Goal: Task Accomplishment & Management: Manage account settings

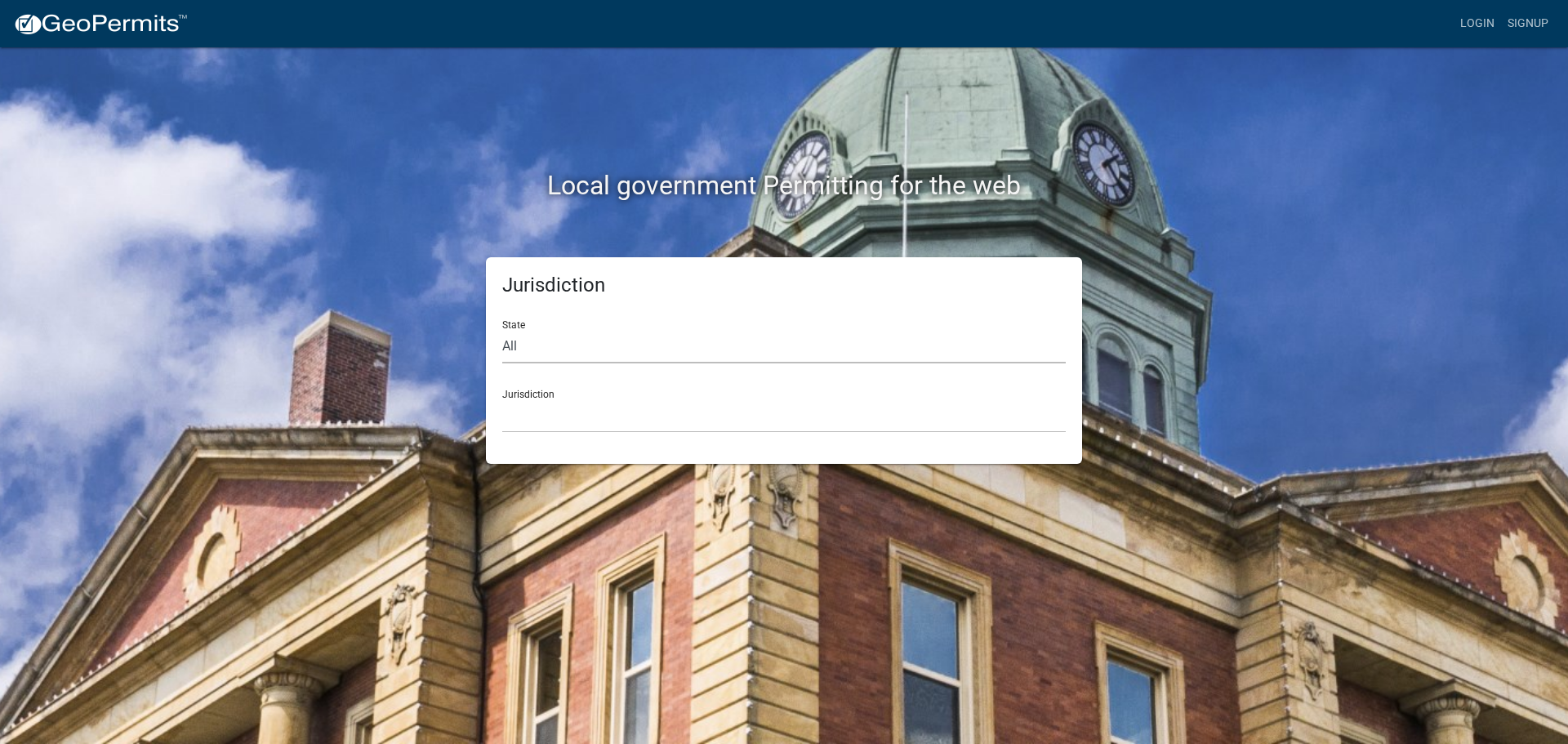
click at [651, 342] on select "All [US_STATE] [US_STATE] [US_STATE] [US_STATE] [US_STATE] [US_STATE] [US_STATE…" at bounding box center [784, 346] width 563 height 34
select select "[US_STATE]"
click at [502, 330] on select "All [US_STATE] [US_STATE] [US_STATE] [US_STATE] [US_STATE] [US_STATE] [US_STATE…" at bounding box center [784, 346] width 563 height 34
click at [614, 410] on select "City of [GEOGRAPHIC_DATA], [US_STATE] City of [GEOGRAPHIC_DATA], [US_STATE] Cit…" at bounding box center [784, 416] width 563 height 34
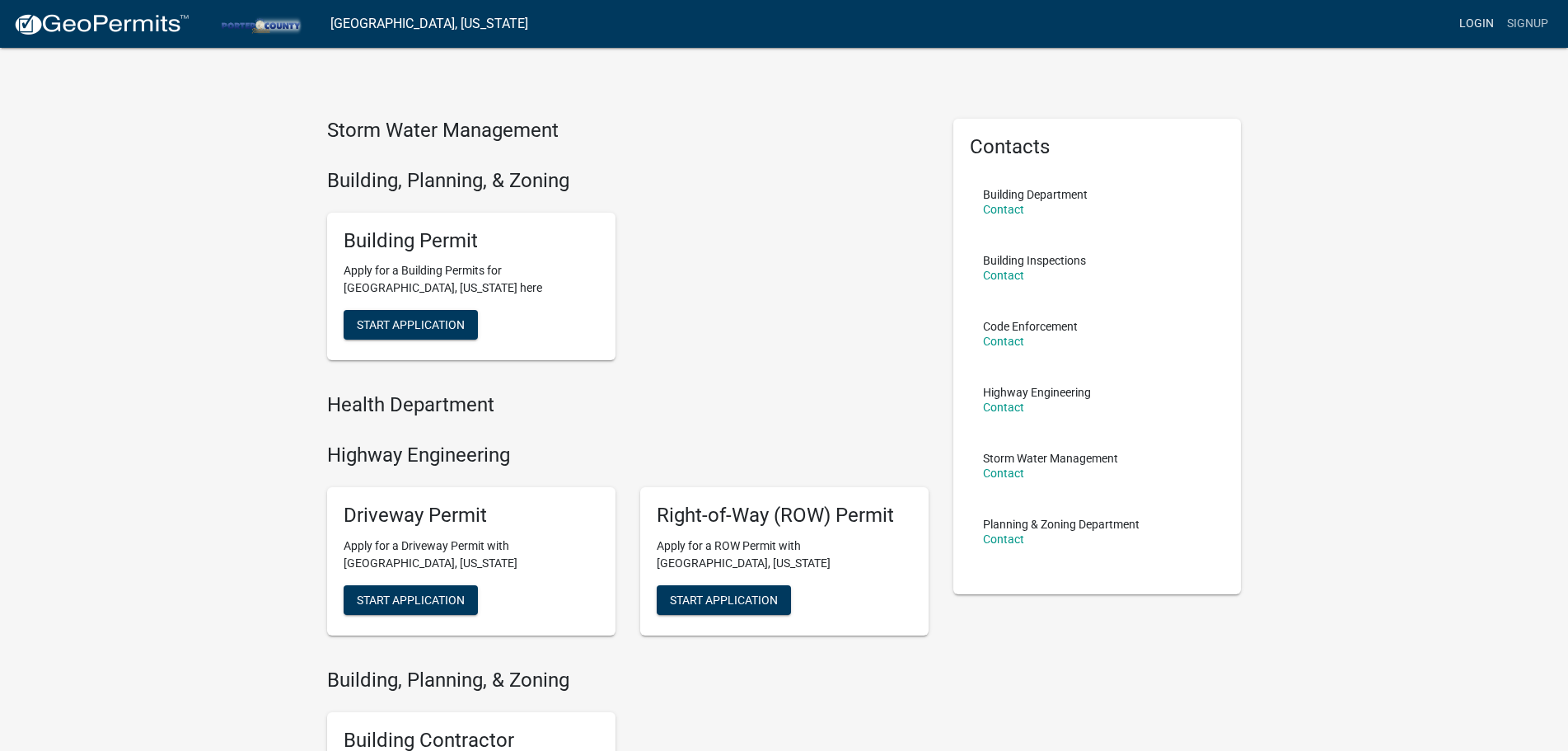
click at [1477, 22] on link "Login" at bounding box center [1476, 24] width 47 height 32
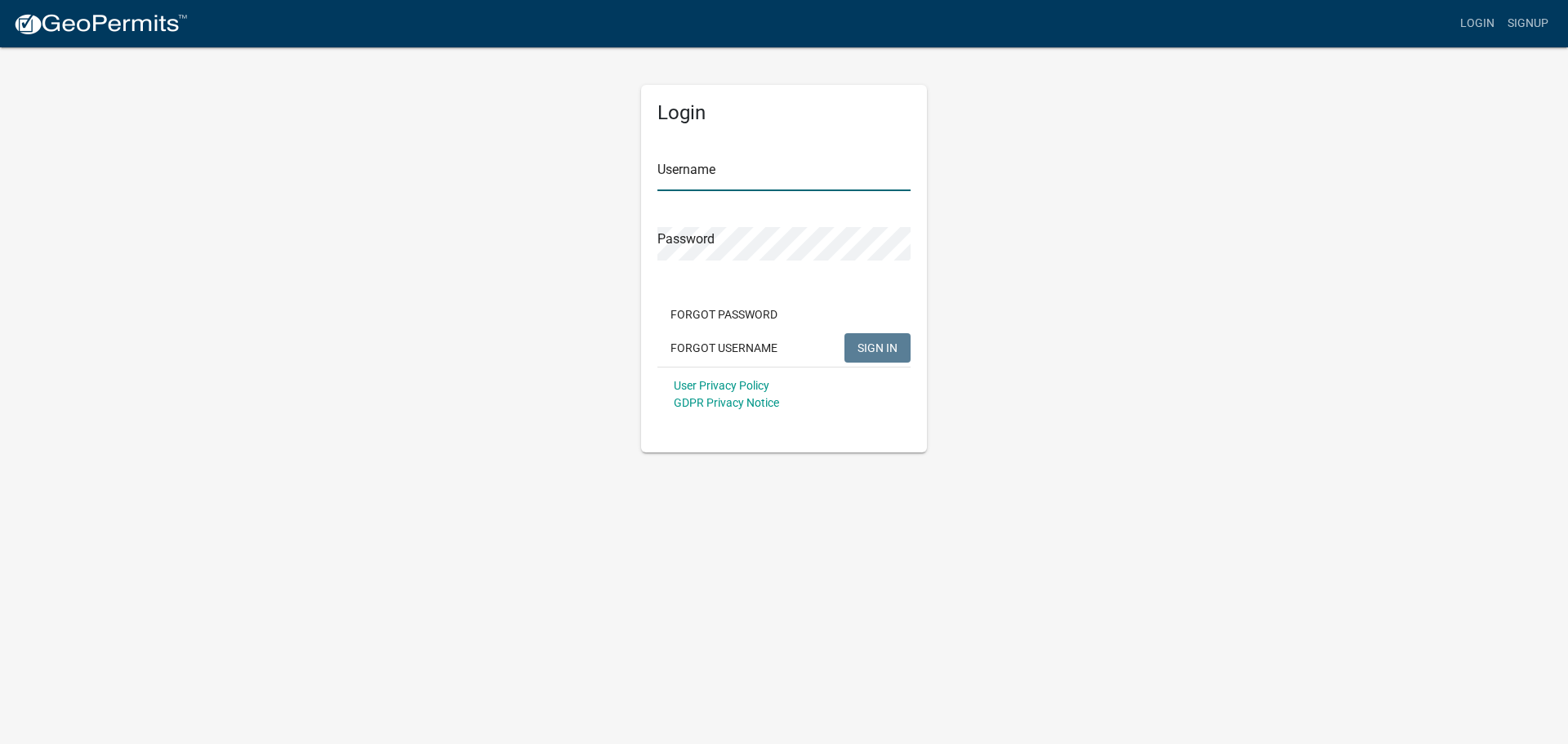
click at [749, 175] on input "Username" at bounding box center [784, 174] width 253 height 34
type input "[PERSON_NAME]"
click at [845, 333] on button "SIGN IN" at bounding box center [878, 348] width 66 height 30
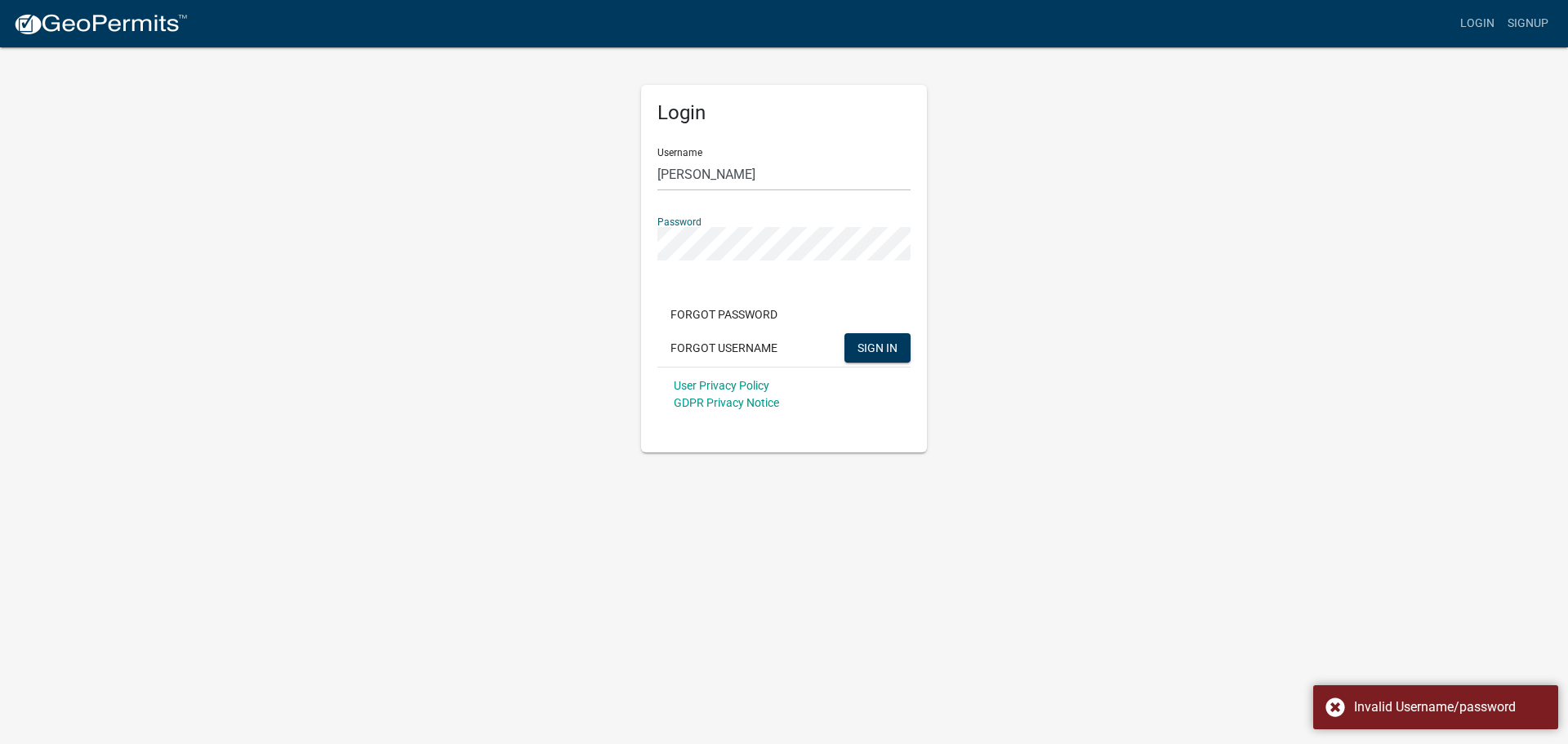
click at [473, 211] on div "Login Username [PERSON_NAME] Password Forgot Password Forgot Username SIGN IN U…" at bounding box center [784, 248] width 931 height 407
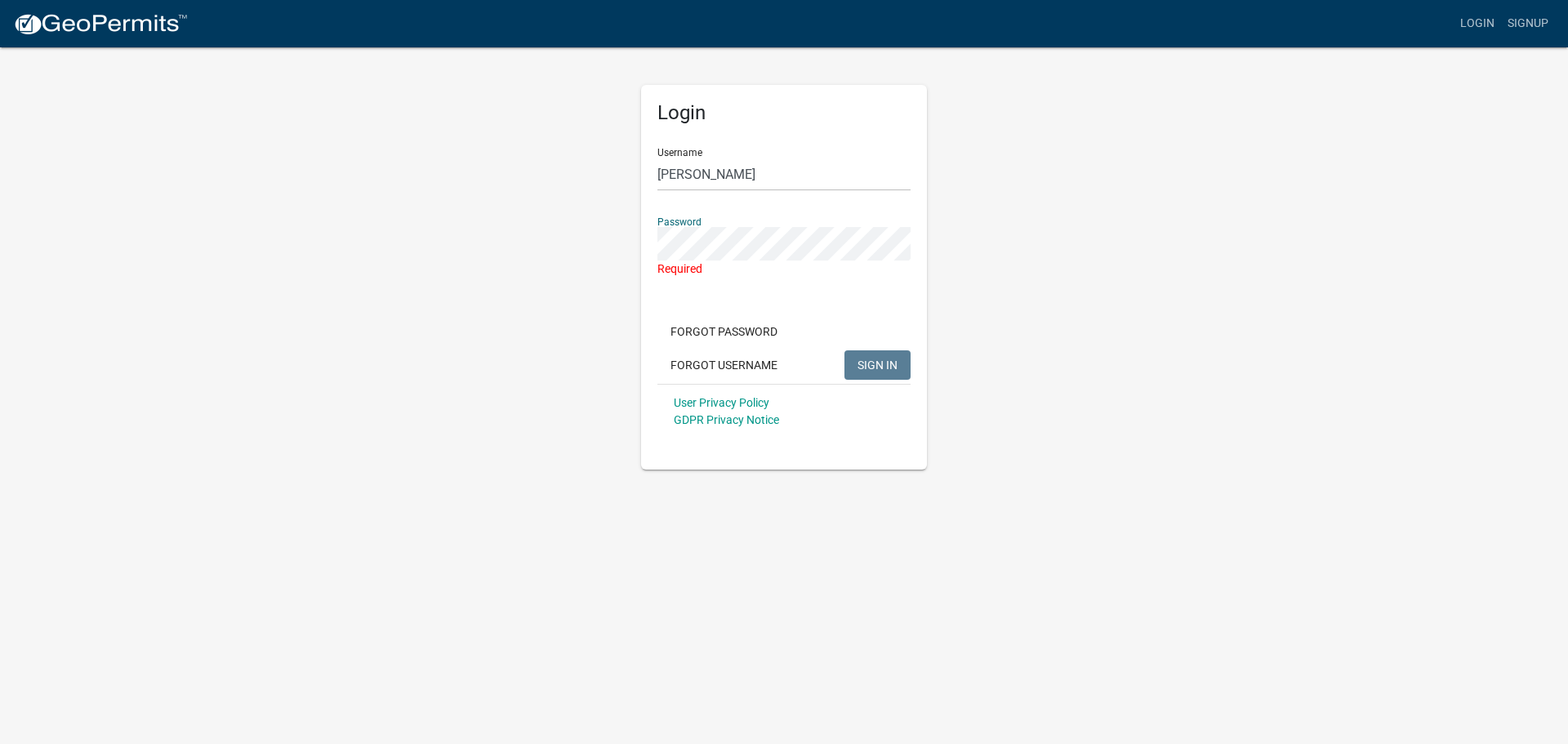
click at [1093, 315] on div "Login Username [PERSON_NAME] Password Required Forgot Password Forgot Username …" at bounding box center [784, 257] width 931 height 424
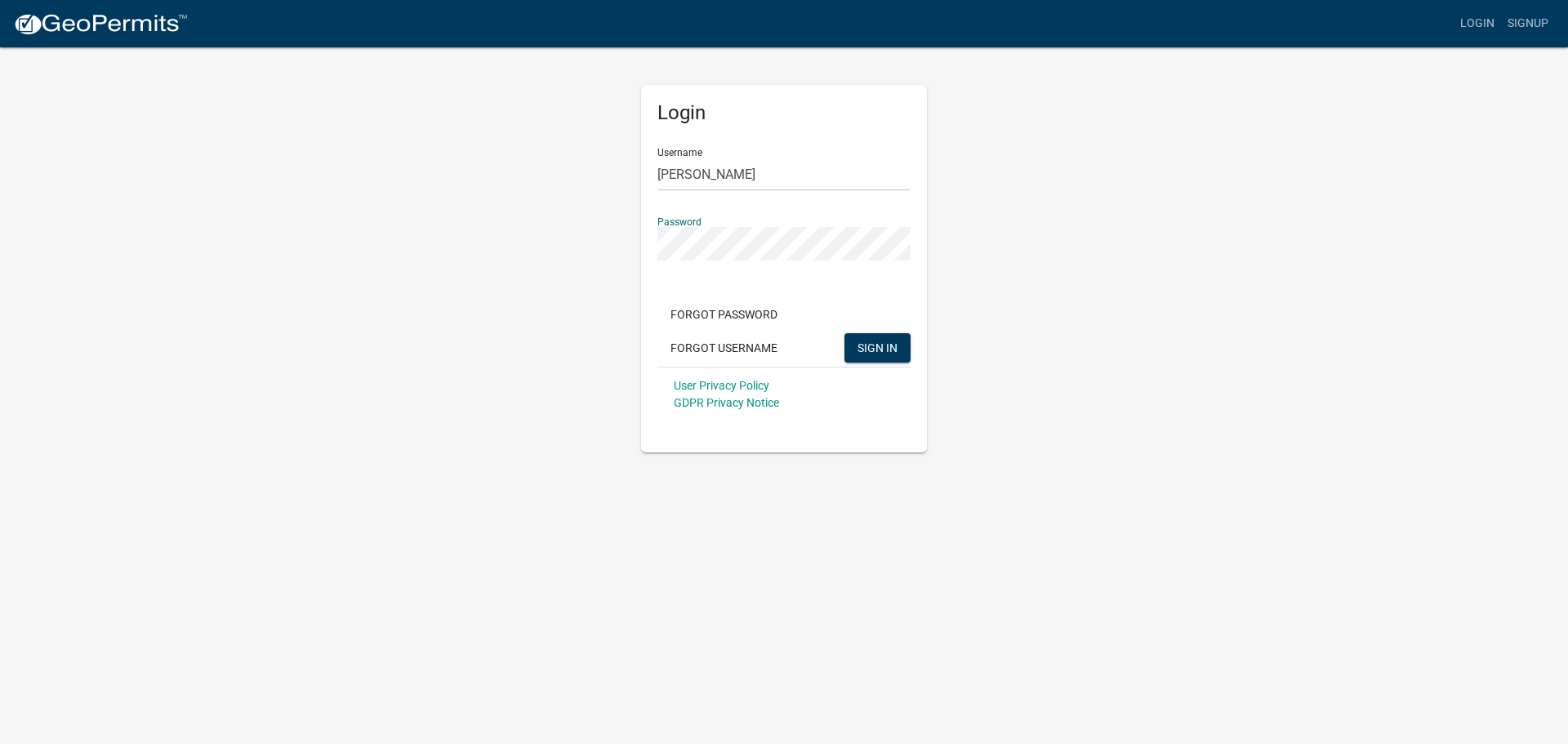
click at [845, 333] on button "SIGN IN" at bounding box center [878, 348] width 66 height 30
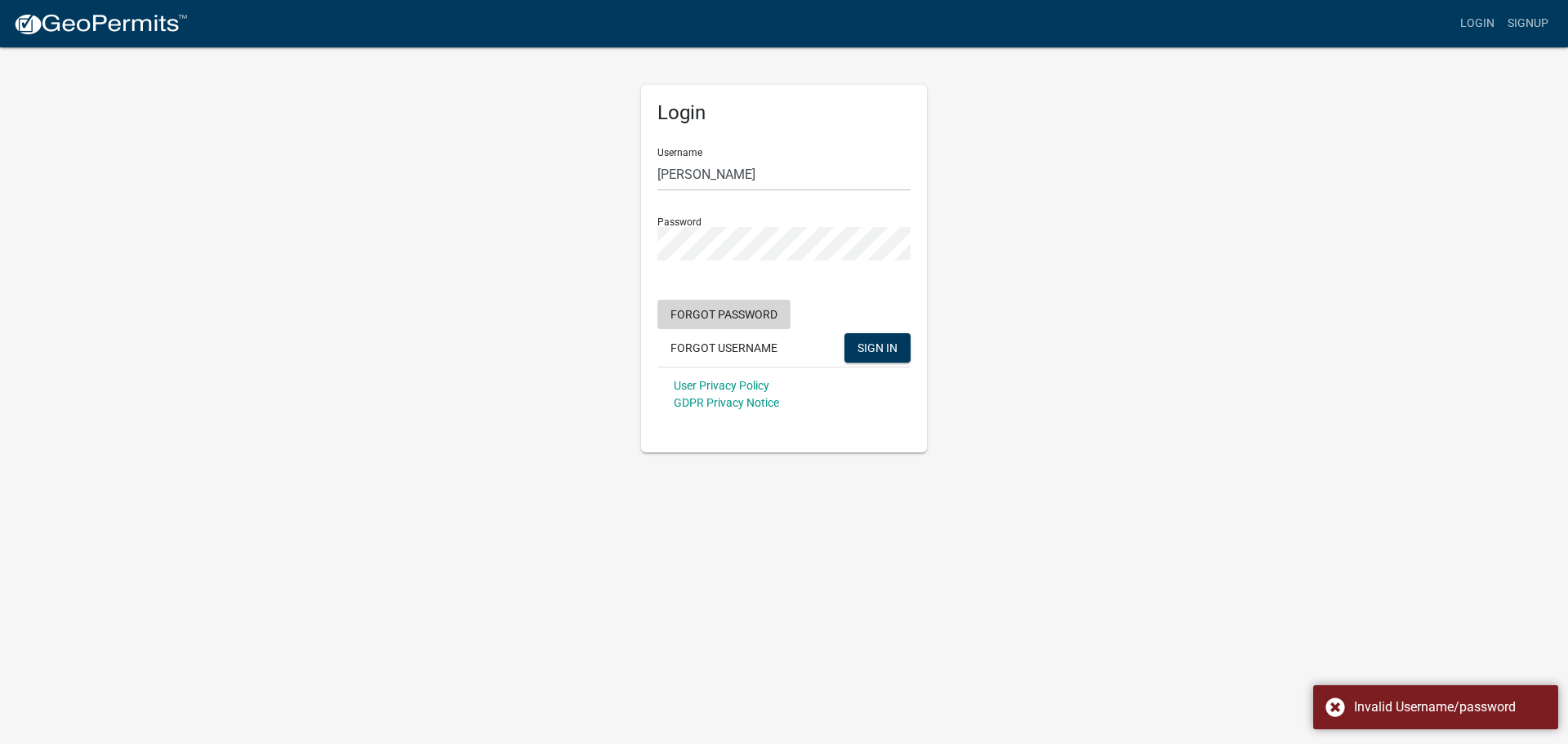
click at [723, 306] on button "Forgot Password" at bounding box center [723, 314] width 133 height 30
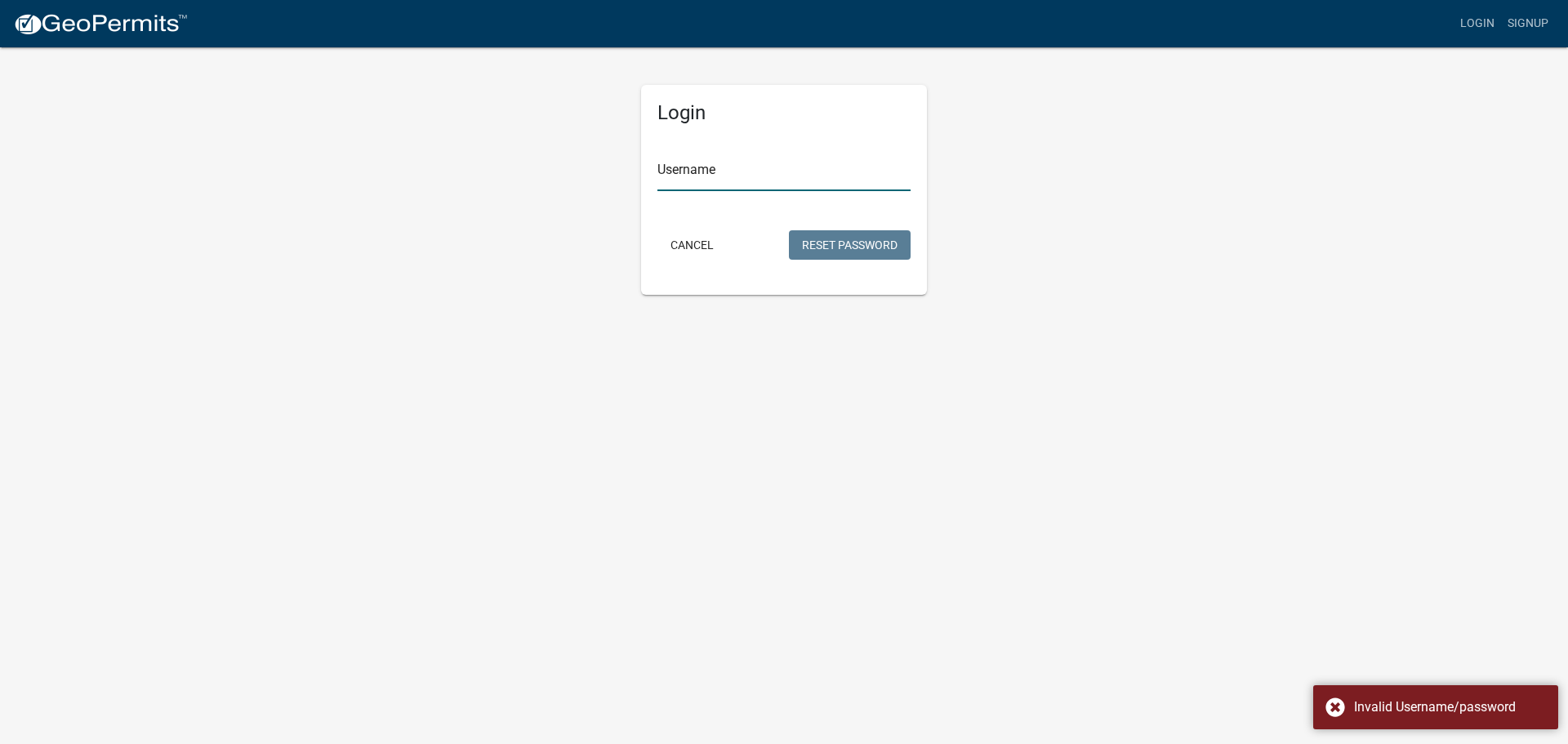
click at [739, 177] on input "Username" at bounding box center [784, 174] width 253 height 34
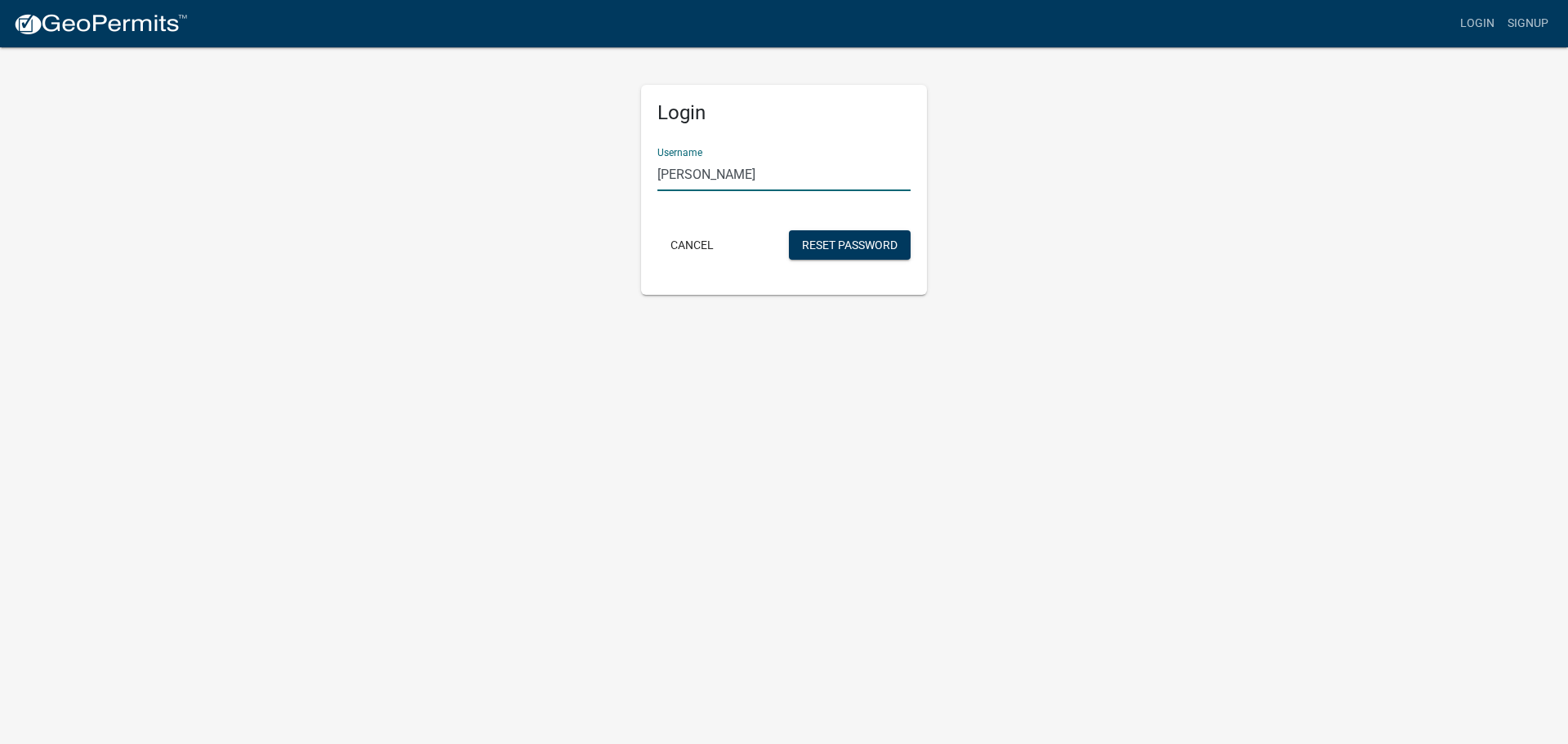
type input "[PERSON_NAME]"
click at [789, 230] on button "Reset Password" at bounding box center [850, 245] width 122 height 30
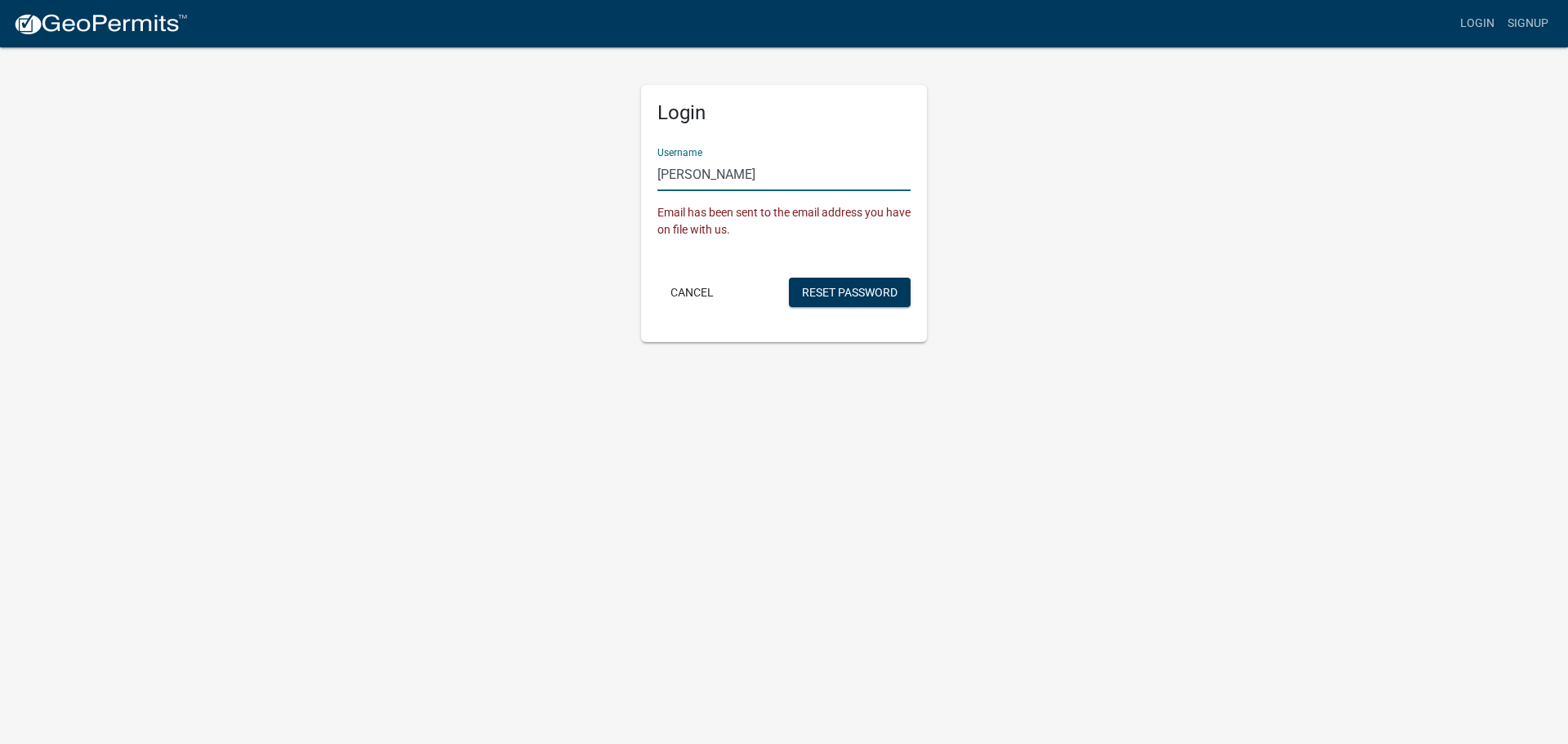
click at [736, 177] on input "[PERSON_NAME]" at bounding box center [784, 174] width 253 height 34
click at [862, 293] on button "Reset Password" at bounding box center [850, 293] width 122 height 30
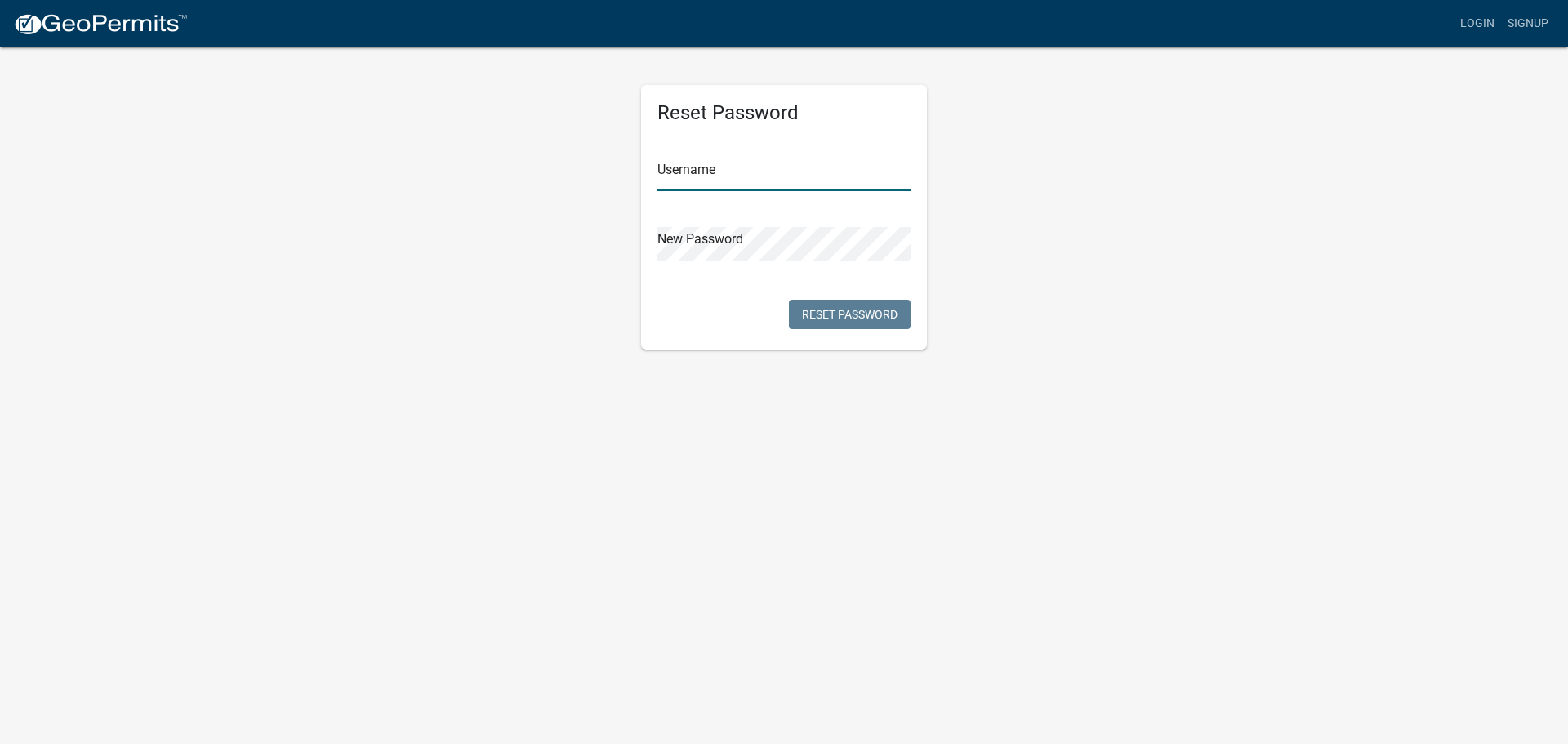
click at [794, 171] on input "text" at bounding box center [784, 174] width 253 height 34
type input "[PERSON_NAME]"
click at [855, 318] on button "Reset Password" at bounding box center [850, 314] width 122 height 30
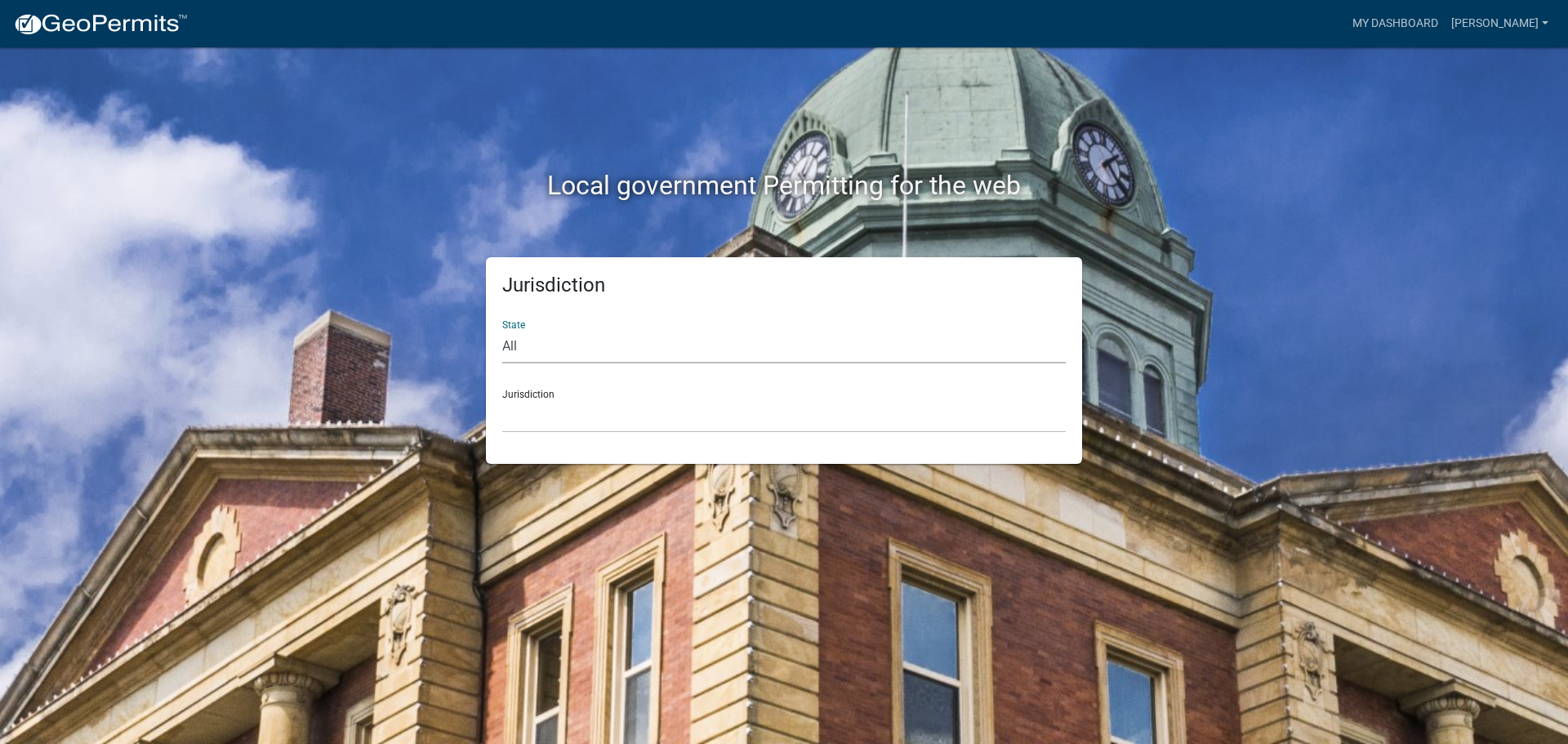
click at [704, 353] on select "All [US_STATE] [US_STATE] [US_STATE] [US_STATE] [US_STATE] [US_STATE] [US_STATE…" at bounding box center [784, 346] width 563 height 34
select select "[US_STATE]"
click at [502, 330] on select "All [US_STATE] [US_STATE] [US_STATE] [US_STATE] [US_STATE] [US_STATE] [US_STATE…" at bounding box center [784, 346] width 563 height 34
click at [681, 419] on select "City of [GEOGRAPHIC_DATA], [US_STATE] City of [GEOGRAPHIC_DATA], [US_STATE] Cit…" at bounding box center [784, 416] width 563 height 34
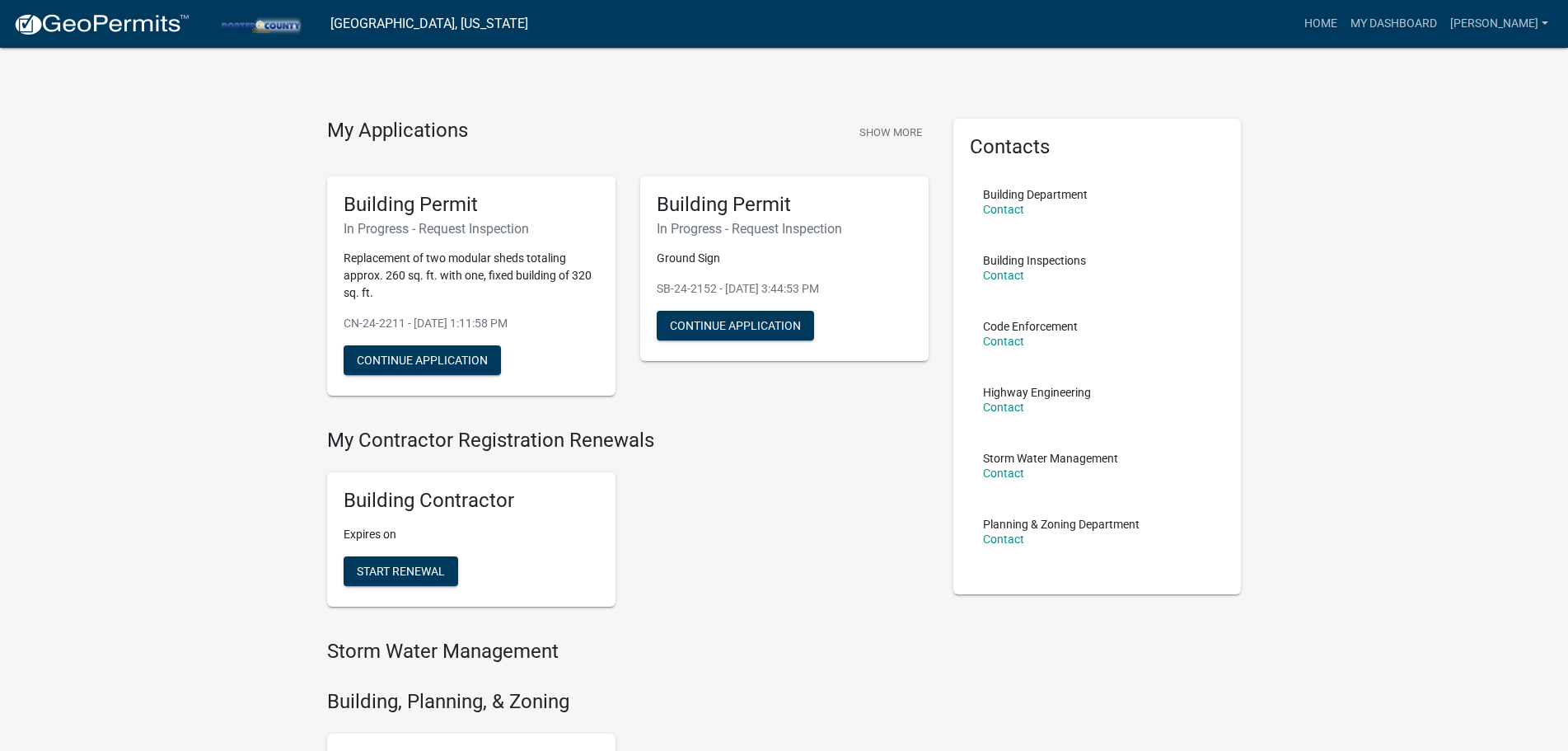
click at [712, 464] on div "Building Contractor Expires on Start Renewal" at bounding box center [628, 540] width 627 height 161
click at [723, 413] on div "My Applications Show More Building Permit In Progress - Request Inspection Repl…" at bounding box center [628, 274] width 627 height 310
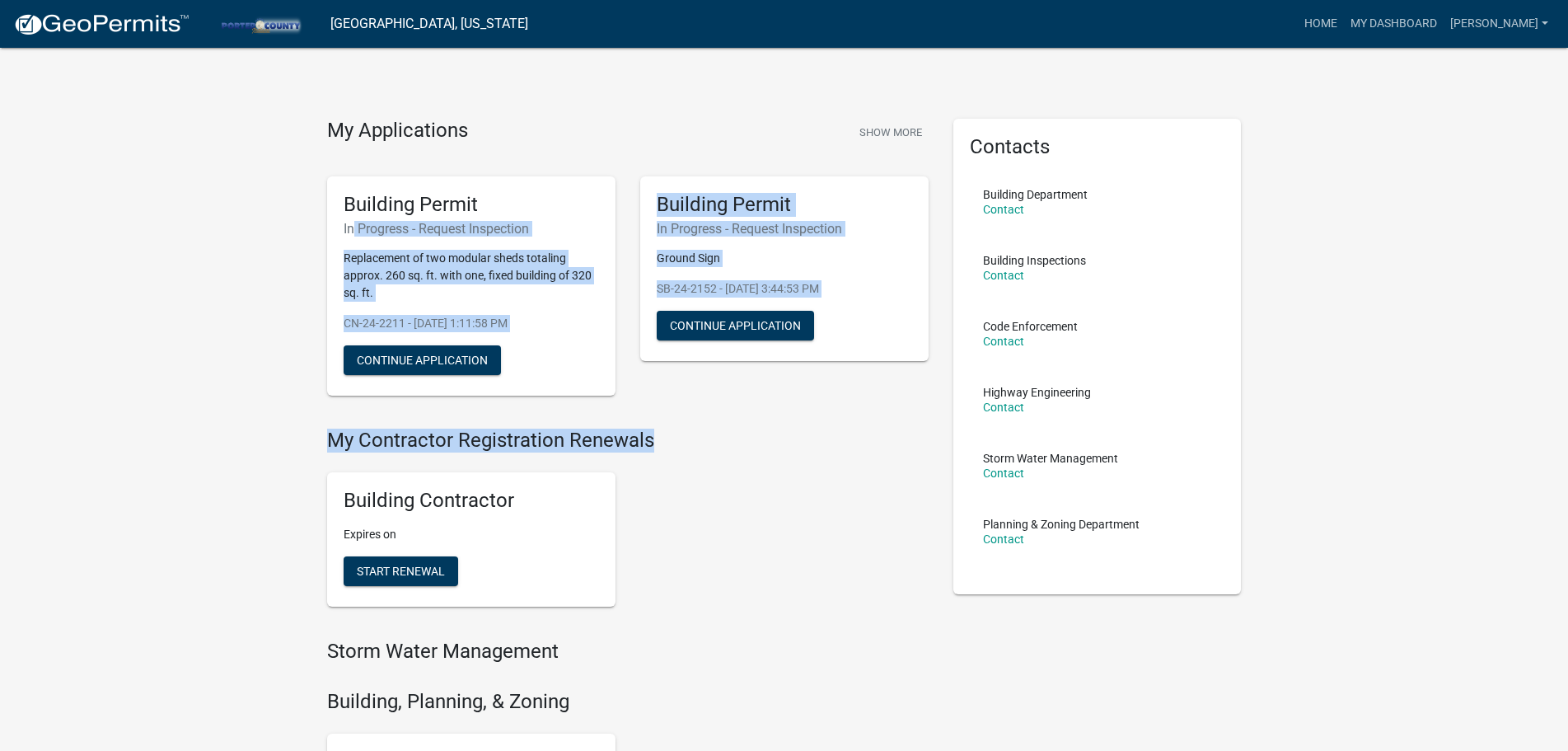
drag, startPoint x: 727, startPoint y: 436, endPoint x: 80, endPoint y: 218, distance: 682.7
click at [80, 218] on div "My Applications Show More Building Permit In Progress - Request Inspection Repl…" at bounding box center [784, 691] width 1568 height 1382
drag, startPoint x: 103, startPoint y: 178, endPoint x: 710, endPoint y: 484, distance: 679.8
click at [710, 484] on div "My Applications Show More Building Permit In Progress - Request Inspection Repl…" at bounding box center [784, 691] width 1568 height 1382
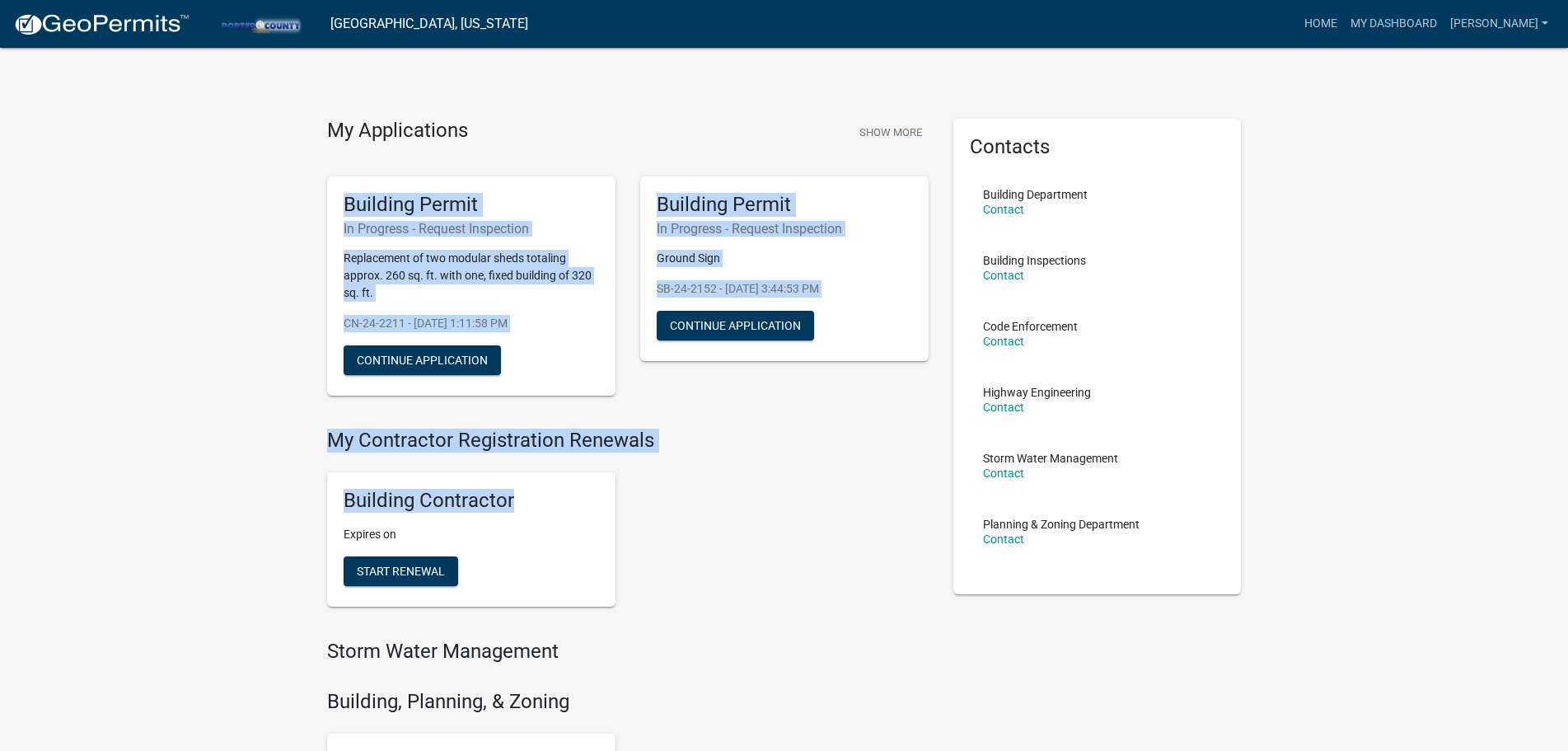
click at [711, 484] on div "Building Contractor Expires on Start Renewal" at bounding box center [628, 540] width 627 height 161
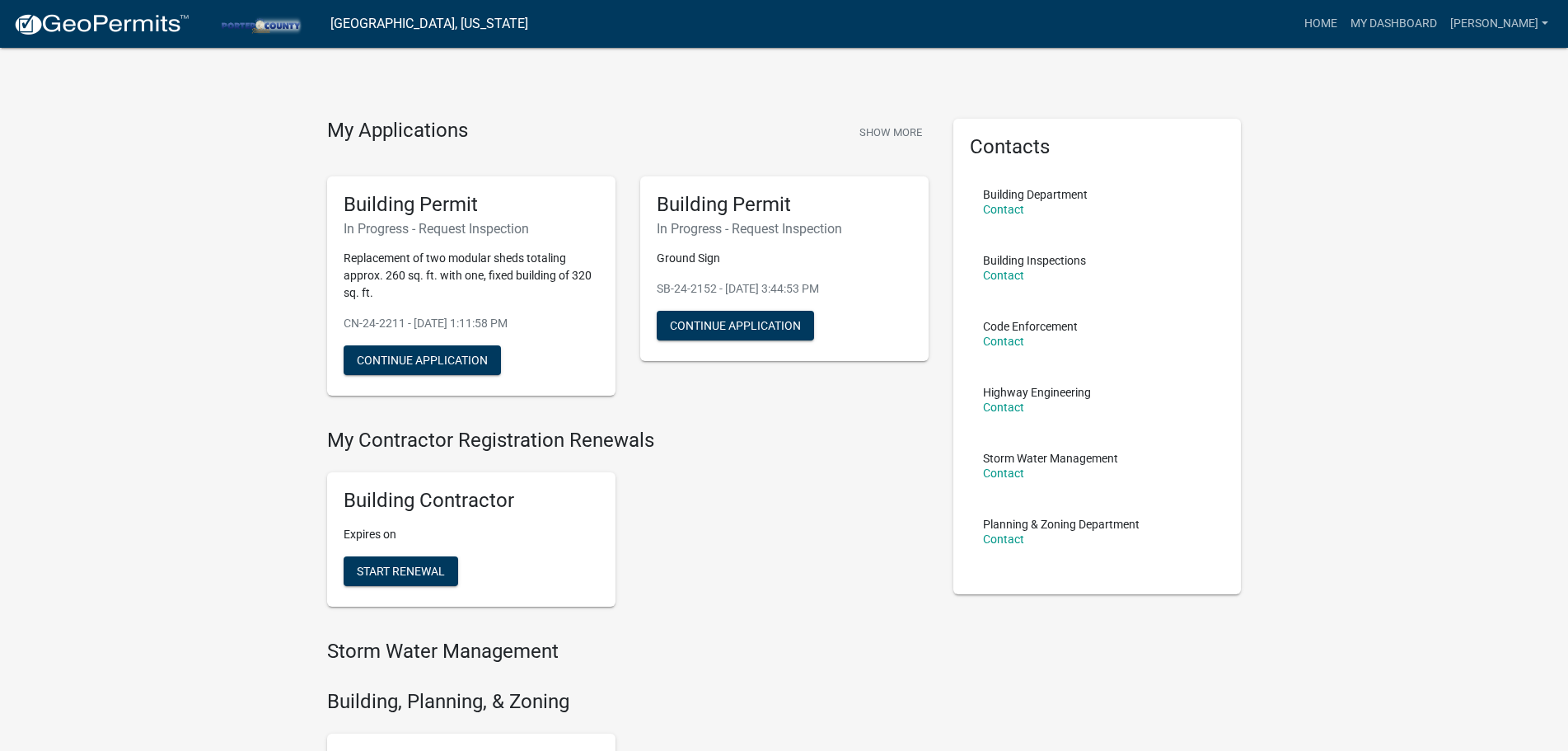
click at [405, 256] on p "Replacement of two modular sheds totaling approx. 260 sq. ft. with one, fixed b…" at bounding box center [471, 276] width 256 height 52
click at [894, 127] on button "Show More" at bounding box center [891, 132] width 76 height 27
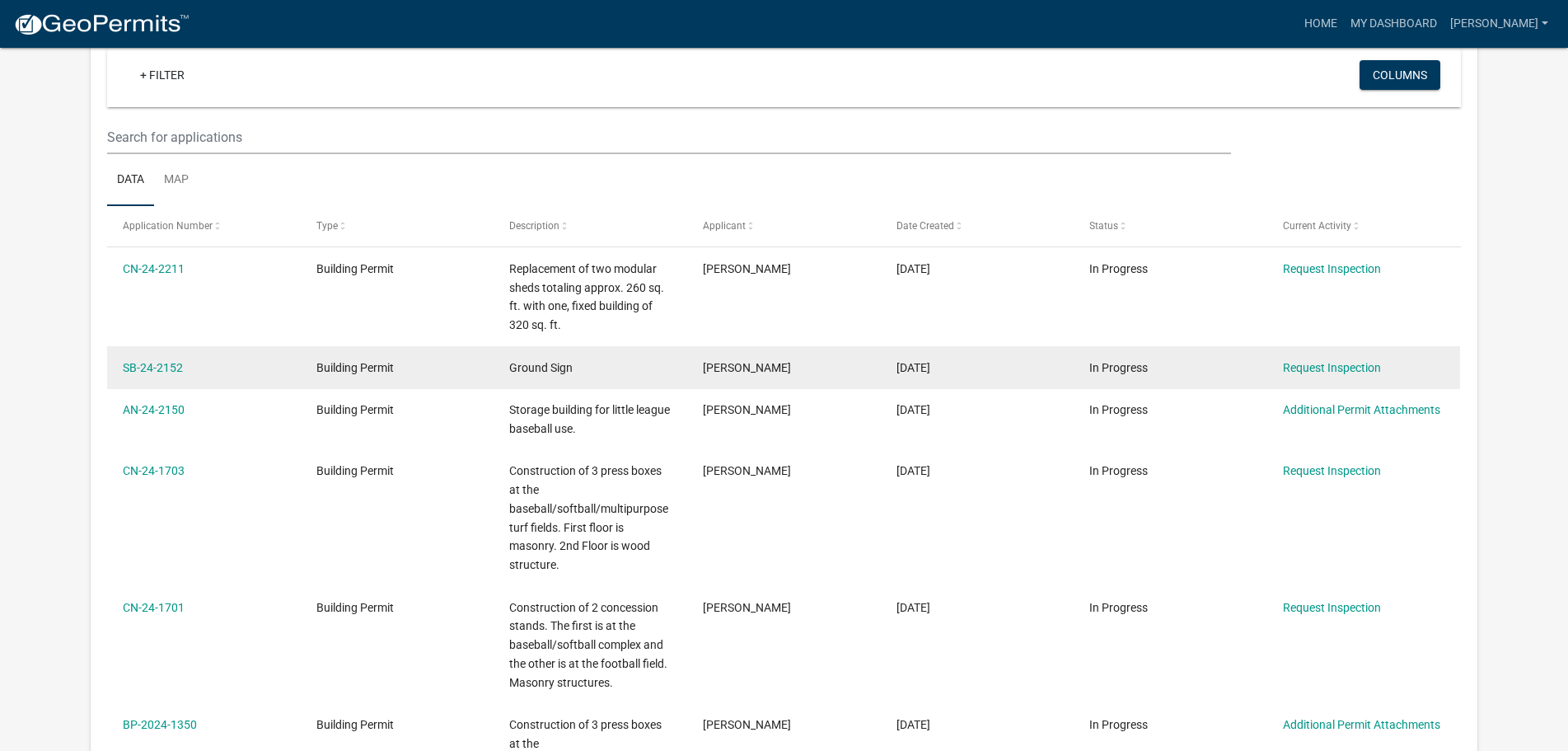
scroll to position [165, 0]
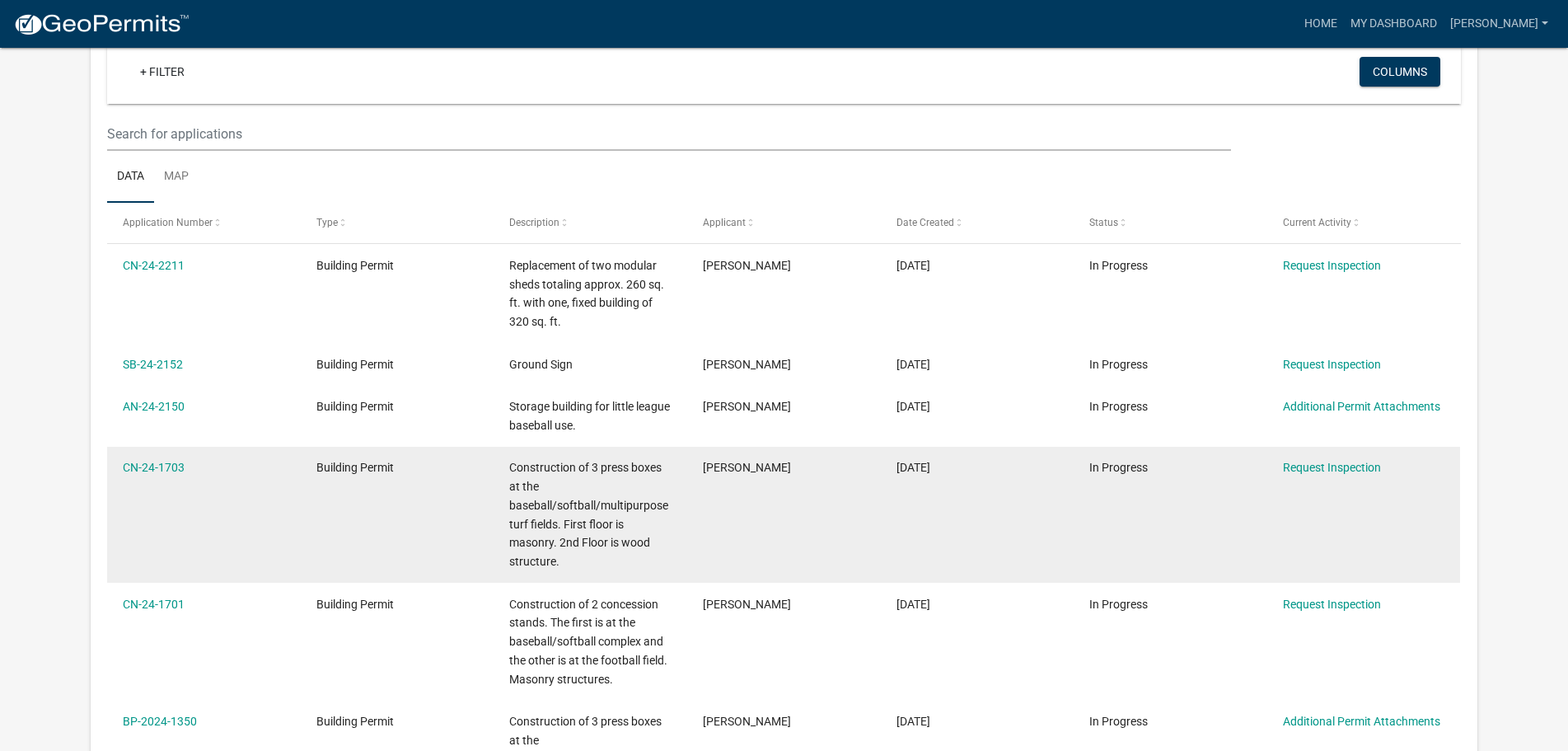
click at [598, 533] on div "Construction of 3 press boxes at the baseball/softball/multipurpose turf fields…" at bounding box center [590, 515] width 161 height 113
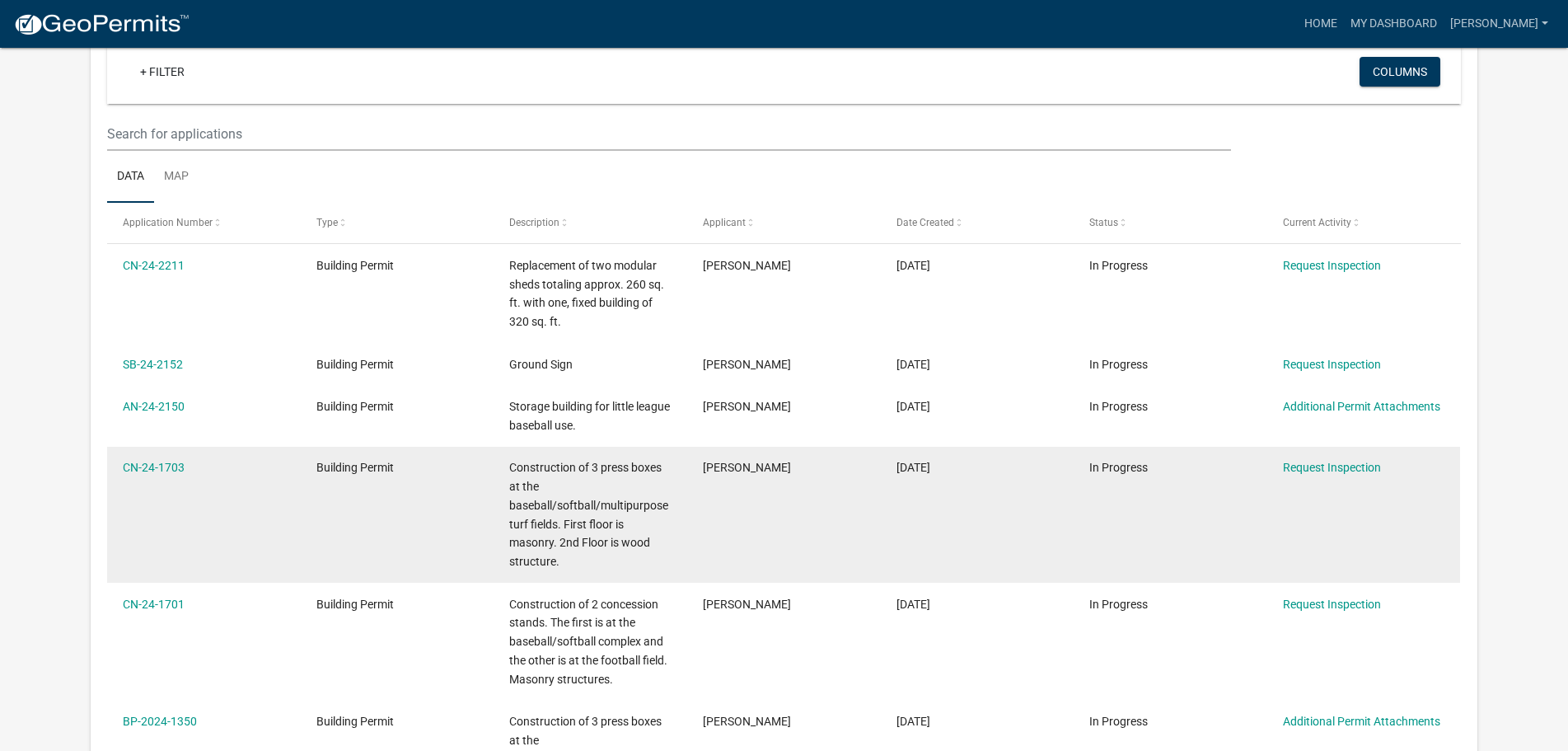
click at [557, 539] on span "Construction of 3 press boxes at the baseball/softball/multipurpose turf fields…" at bounding box center [588, 515] width 159 height 107
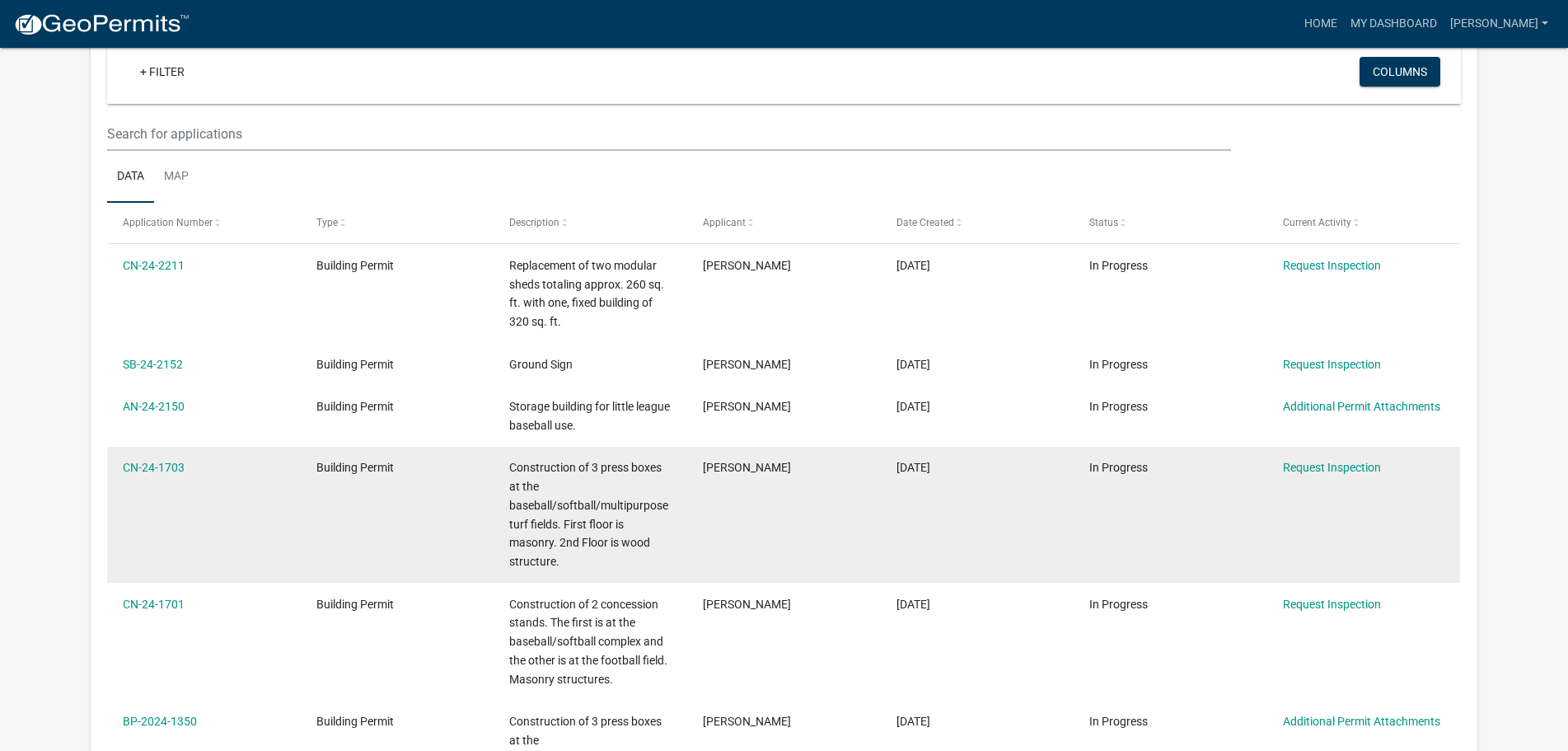
click at [640, 541] on span "Construction of 3 press boxes at the baseball/softball/multipurpose turf fields…" at bounding box center [588, 515] width 159 height 107
drag, startPoint x: 647, startPoint y: 565, endPoint x: 519, endPoint y: 470, distance: 159.4
click at [519, 470] on div "Construction of 3 press boxes at the baseball/softball/multipurpose turf fields…" at bounding box center [590, 515] width 161 height 113
click at [519, 470] on span "Construction of 3 press boxes at the baseball/softball/multipurpose turf fields…" at bounding box center [588, 515] width 159 height 107
drag, startPoint x: 505, startPoint y: 463, endPoint x: 622, endPoint y: 569, distance: 157.9
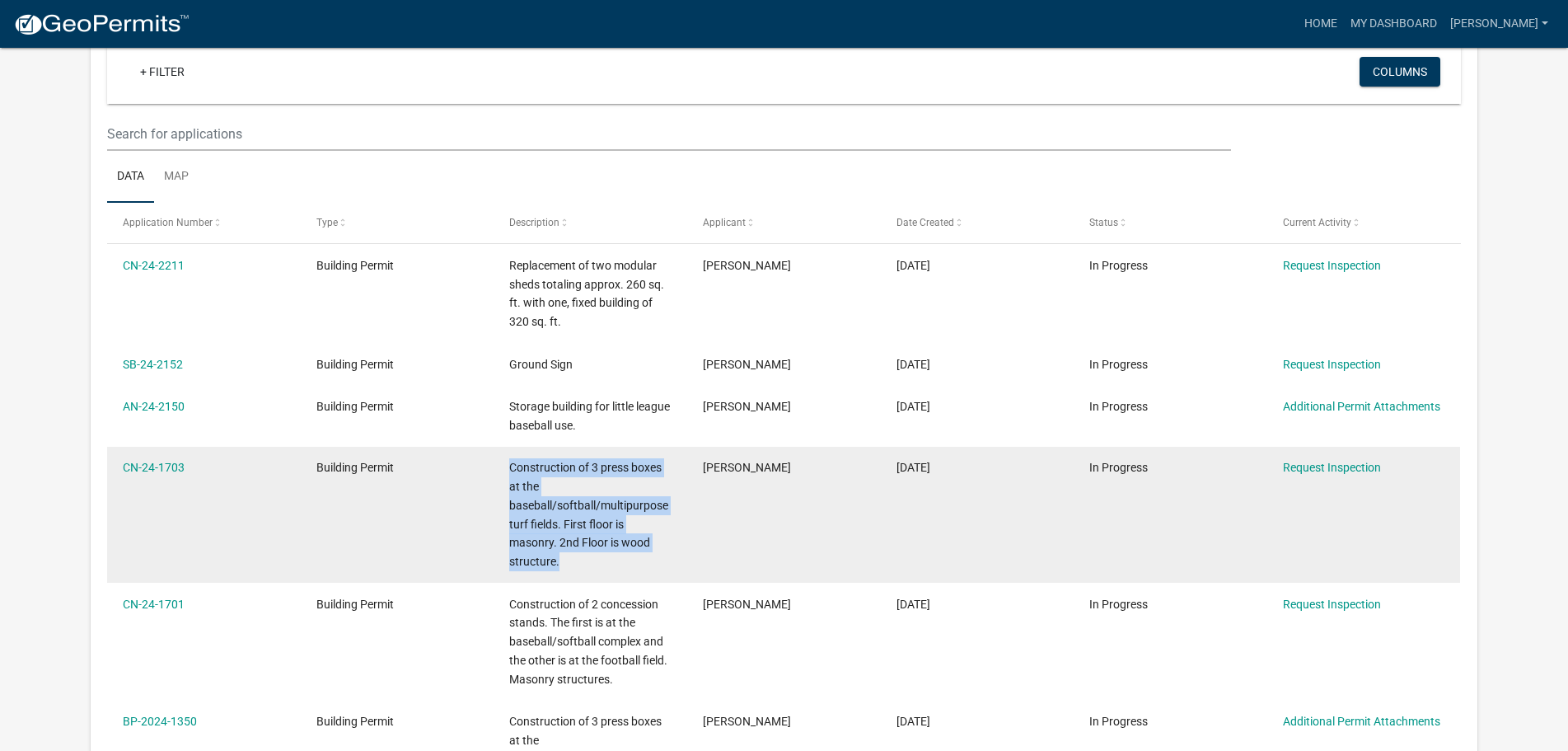
click at [622, 569] on datatable-body-cell "Construction of 3 press boxes at the baseball/softball/multipurpose turf fields…" at bounding box center [590, 515] width 194 height 136
click at [622, 569] on div "Construction of 3 press boxes at the baseball/softball/multipurpose turf fields…" at bounding box center [590, 515] width 161 height 113
drag, startPoint x: 622, startPoint y: 567, endPoint x: 513, endPoint y: 467, distance: 147.9
click at [512, 467] on div "Construction of 3 press boxes at the baseball/softball/multipurpose turf fields…" at bounding box center [590, 515] width 161 height 113
click at [514, 466] on span "Construction of 3 press boxes at the baseball/softball/multipurpose turf fields…" at bounding box center [588, 515] width 159 height 107
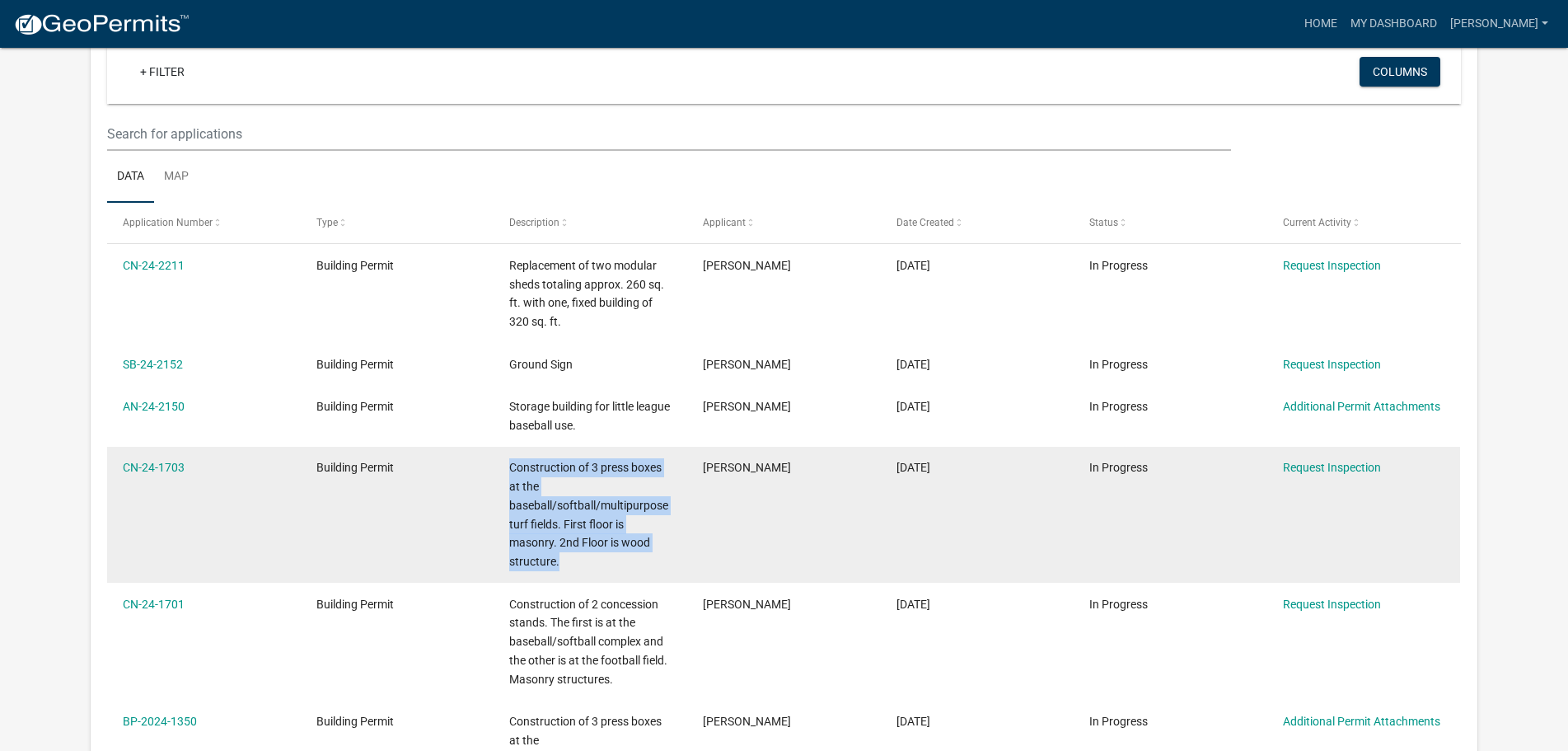
drag, startPoint x: 514, startPoint y: 466, endPoint x: 618, endPoint y: 569, distance: 146.4
click at [618, 570] on div "Construction of 3 press boxes at the baseball/softball/multipurpose turf fields…" at bounding box center [590, 515] width 161 height 113
click at [618, 569] on div "Construction of 3 press boxes at the baseball/softball/multipurpose turf fields…" at bounding box center [590, 515] width 161 height 113
drag, startPoint x: 618, startPoint y: 569, endPoint x: 514, endPoint y: 467, distance: 145.7
click at [514, 469] on div "Construction of 3 press boxes at the baseball/softball/multipurpose turf fields…" at bounding box center [590, 515] width 161 height 113
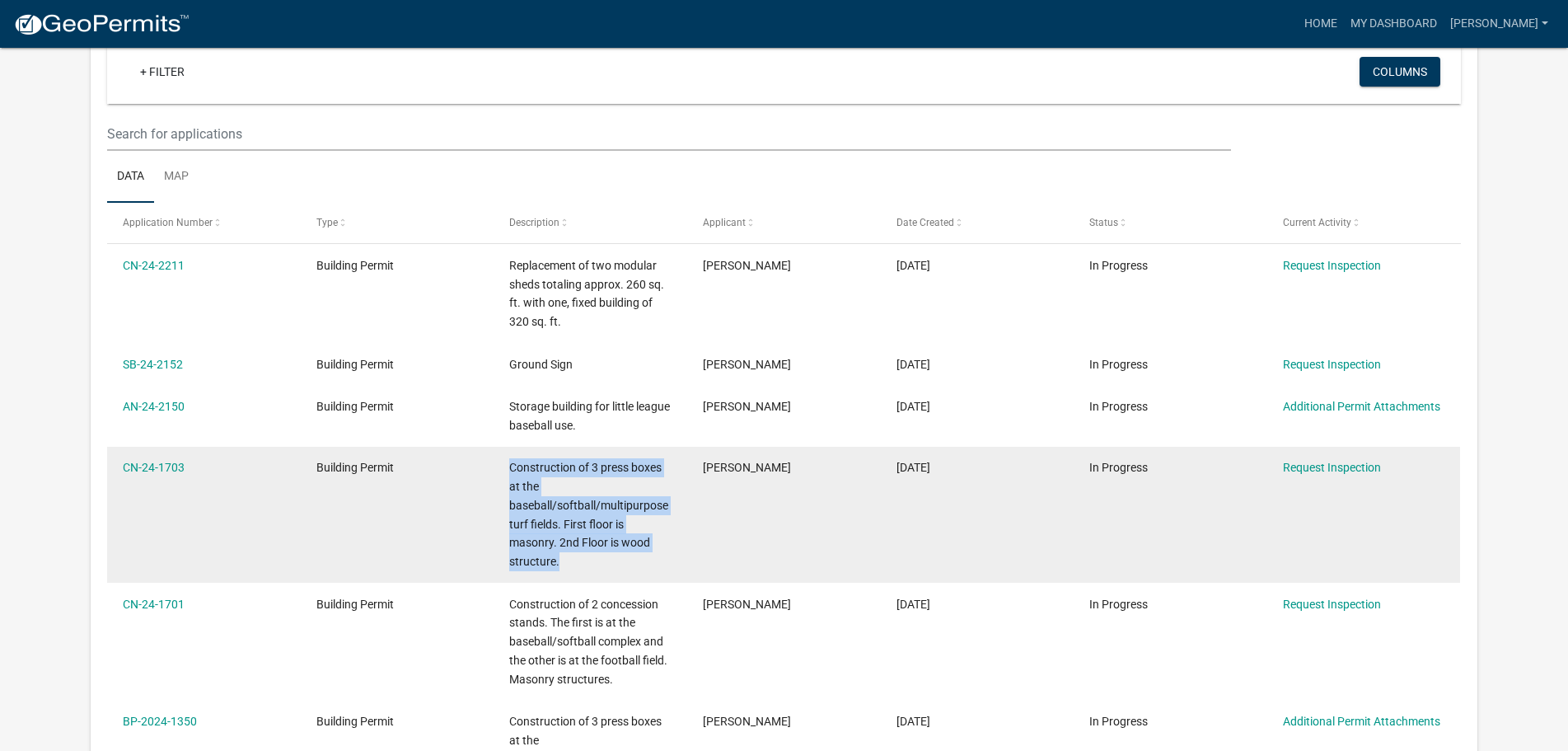
click at [514, 467] on span "Construction of 3 press boxes at the baseball/softball/multipurpose turf fields…" at bounding box center [588, 515] width 159 height 107
drag, startPoint x: 514, startPoint y: 467, endPoint x: 598, endPoint y: 562, distance: 126.8
click at [598, 562] on div "Construction of 3 press boxes at the baseball/softball/multipurpose turf fields…" at bounding box center [590, 515] width 161 height 113
drag, startPoint x: 598, startPoint y: 562, endPoint x: 504, endPoint y: 468, distance: 132.9
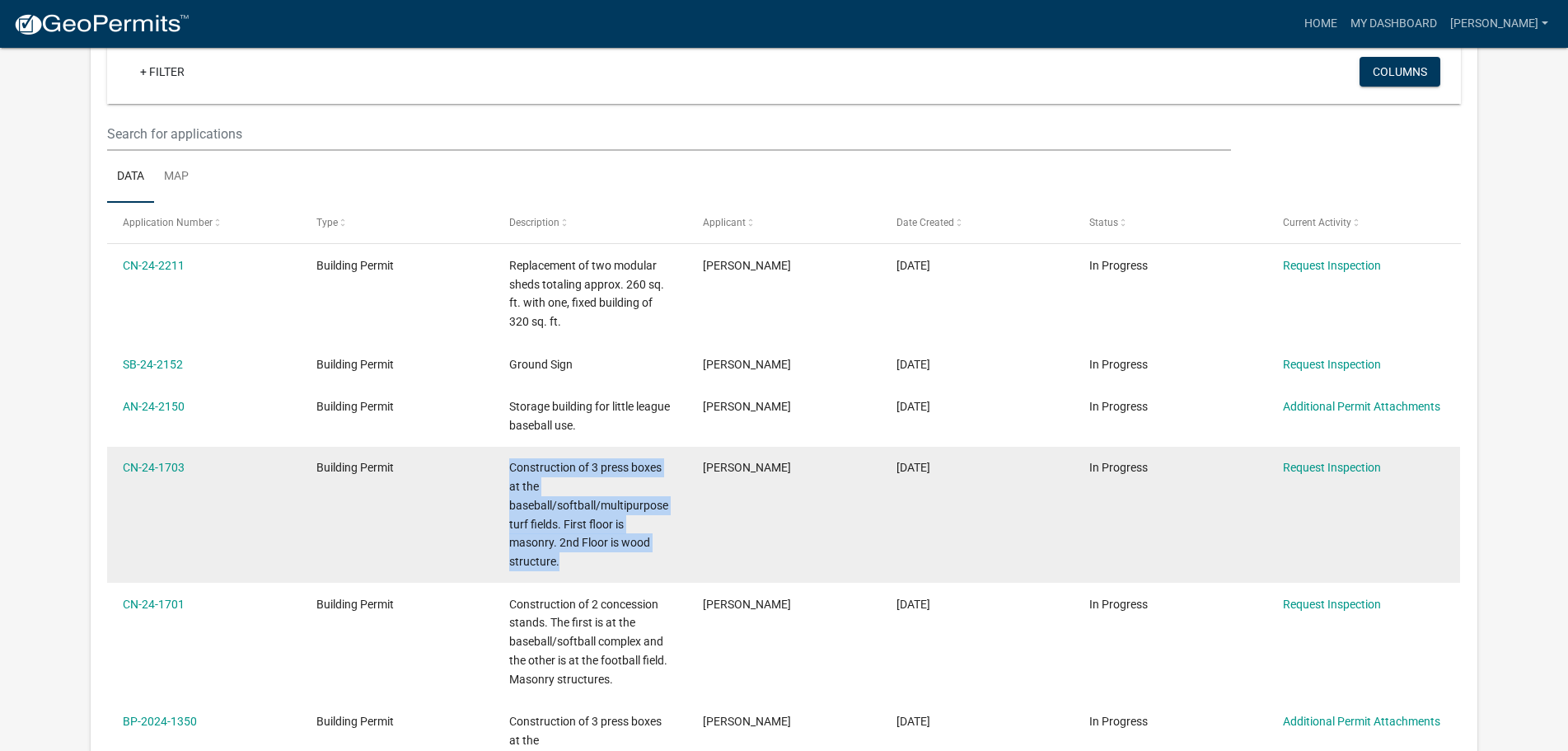
click at [504, 468] on datatable-body-cell "Construction of 3 press boxes at the baseball/softball/multipurpose turf fields…" at bounding box center [590, 515] width 194 height 136
click at [509, 467] on datatable-body-cell "Construction of 3 press boxes at the baseball/softball/multipurpose turf fields…" at bounding box center [590, 515] width 194 height 136
click at [513, 465] on span "Construction of 3 press boxes at the baseball/softball/multipurpose turf fields…" at bounding box center [588, 515] width 159 height 107
drag, startPoint x: 514, startPoint y: 463, endPoint x: 597, endPoint y: 560, distance: 127.7
click at [597, 560] on div "Construction of 3 press boxes at the baseball/softball/multipurpose turf fields…" at bounding box center [590, 515] width 161 height 113
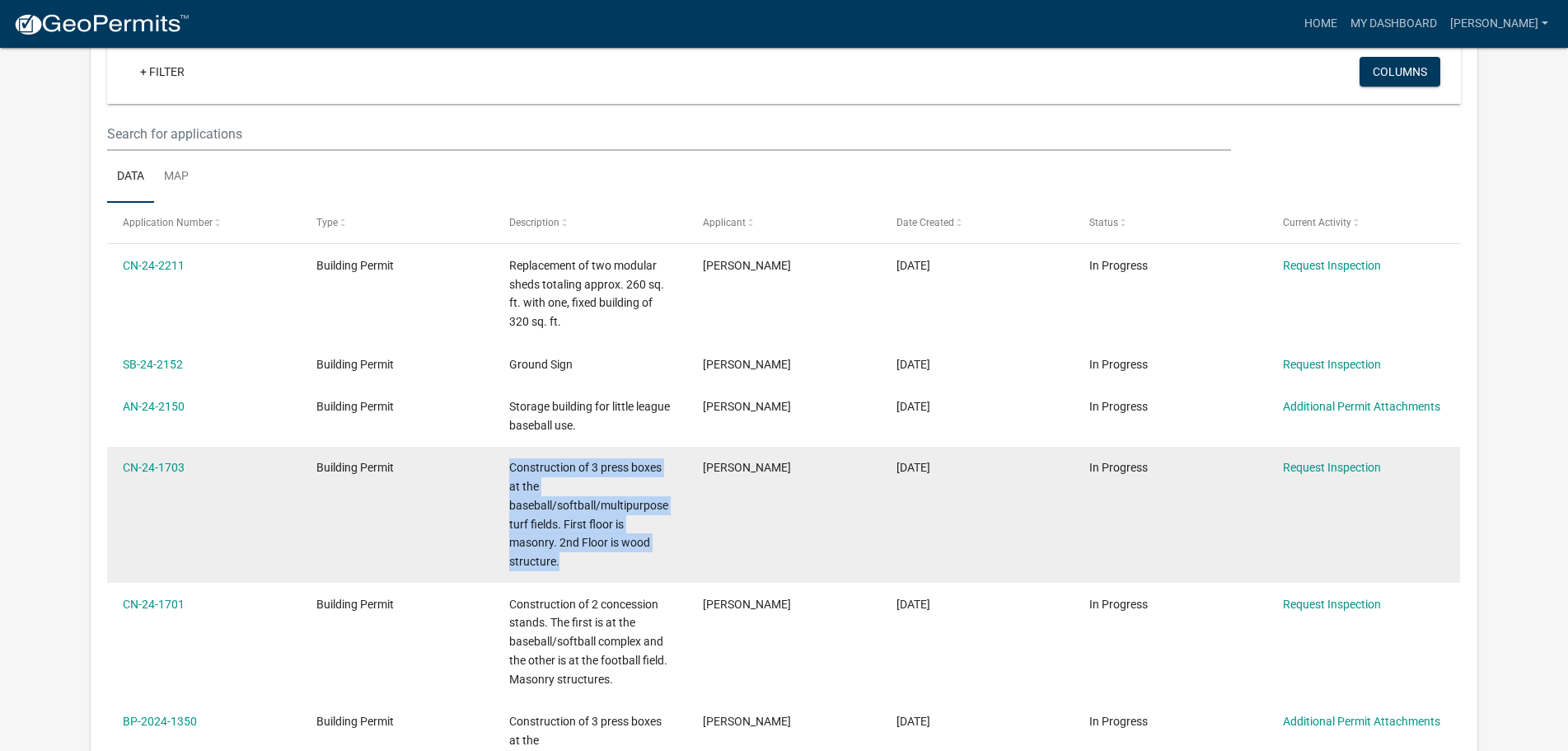
click at [597, 560] on div "Construction of 3 press boxes at the baseball/softball/multipurpose turf fields…" at bounding box center [590, 515] width 161 height 113
drag, startPoint x: 597, startPoint y: 560, endPoint x: 514, endPoint y: 465, distance: 126.2
click at [514, 465] on div "Construction of 3 press boxes at the baseball/softball/multipurpose turf fields…" at bounding box center [590, 515] width 161 height 113
click at [514, 465] on span "Construction of 3 press boxes at the baseball/softball/multipurpose turf fields…" at bounding box center [588, 515] width 159 height 107
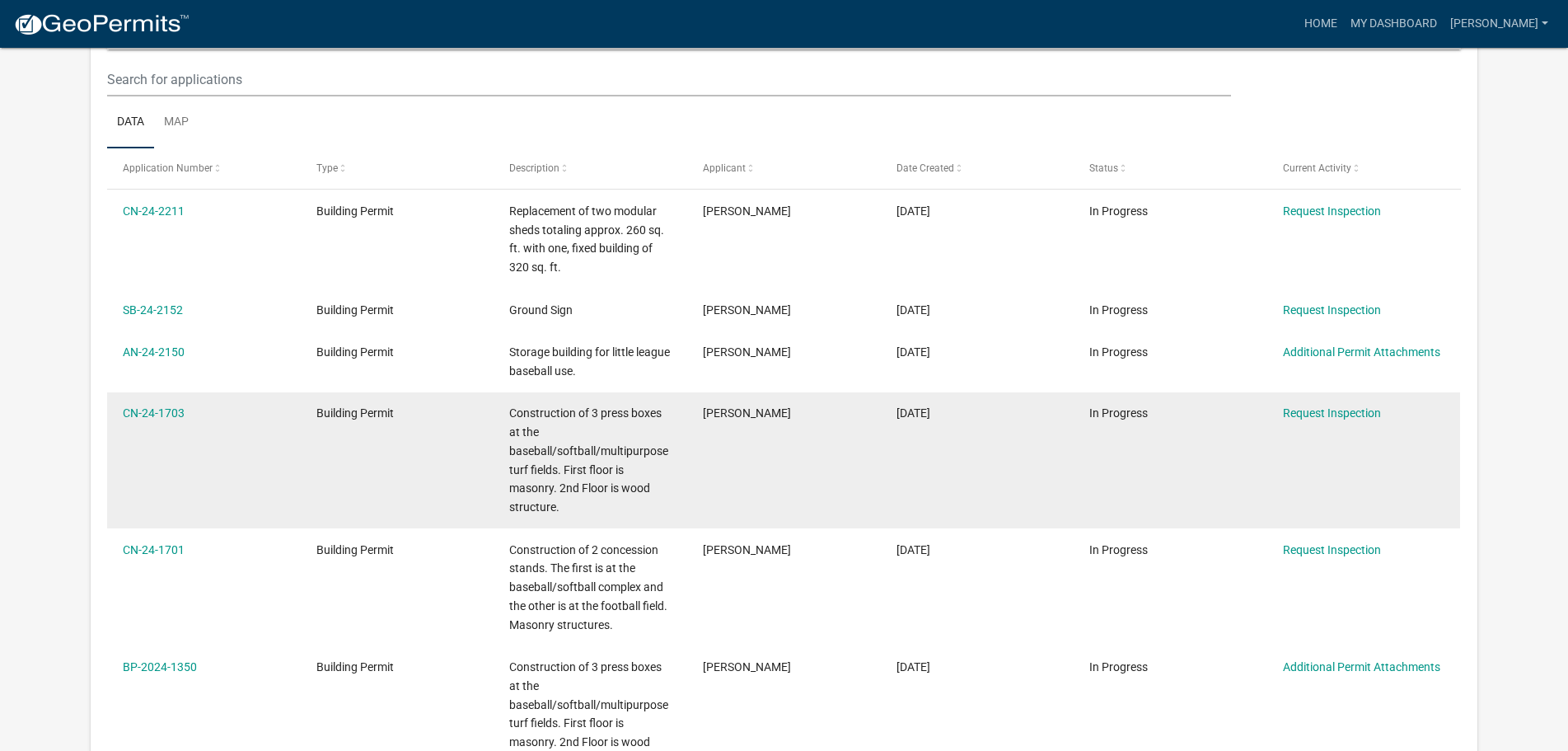
scroll to position [247, 0]
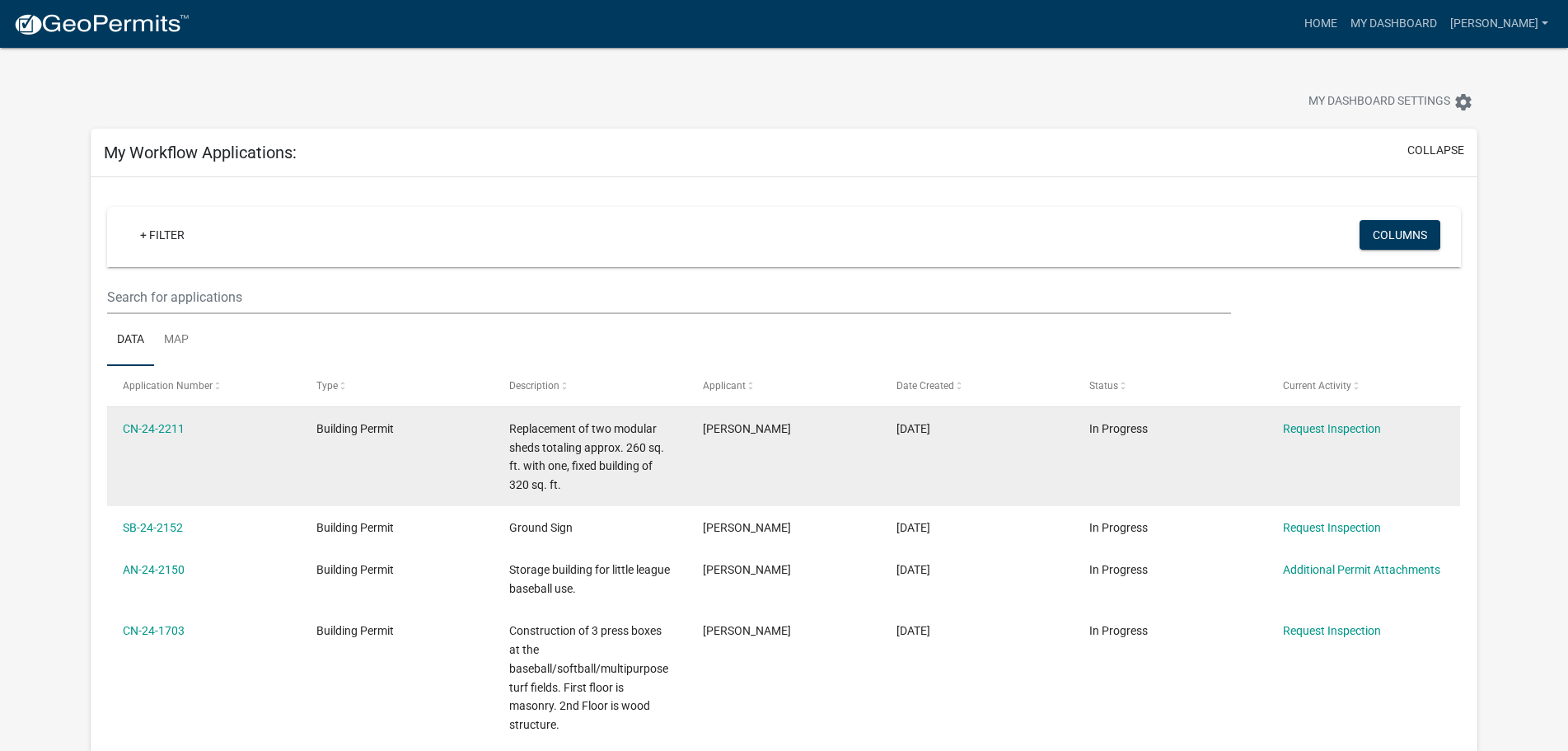
scroll to position [0, 0]
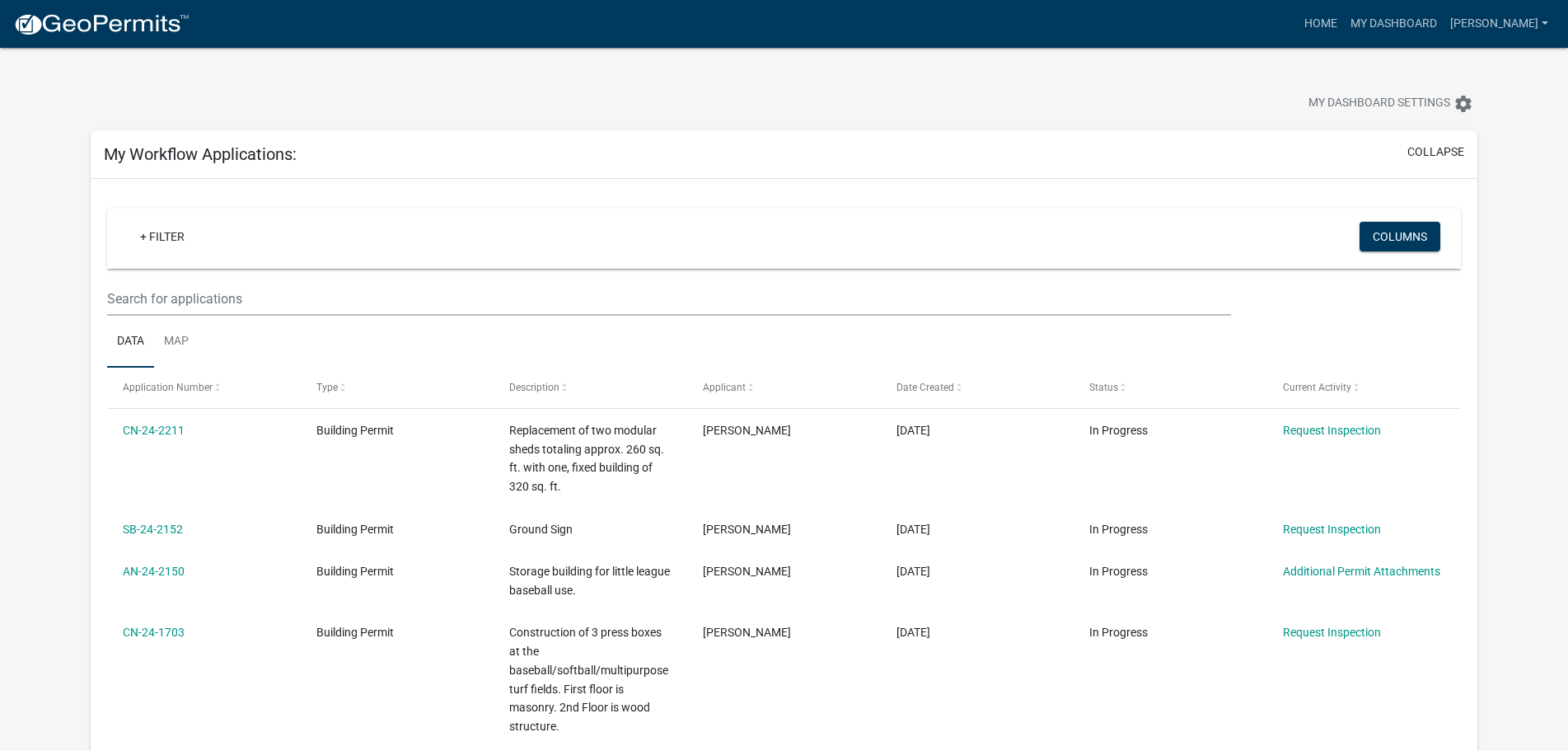
click at [1395, 310] on div at bounding box center [784, 299] width 1379 height 34
click at [1119, 74] on div "My Dashboard Settings settings" at bounding box center [784, 85] width 1412 height 76
